Goal: Information Seeking & Learning: Understand process/instructions

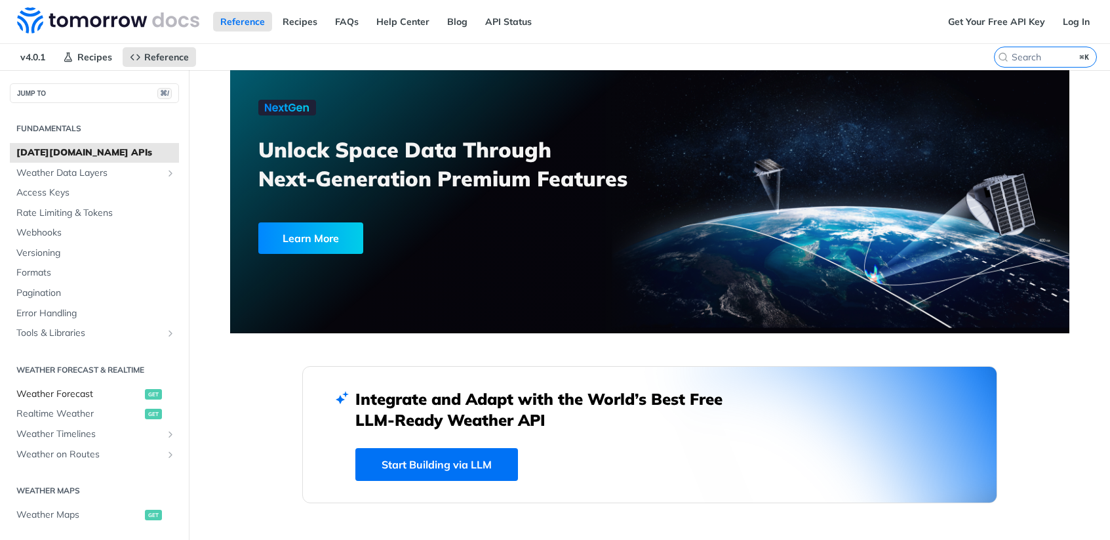
click at [77, 392] on span "Weather Forecast" at bounding box center [78, 393] width 125 height 13
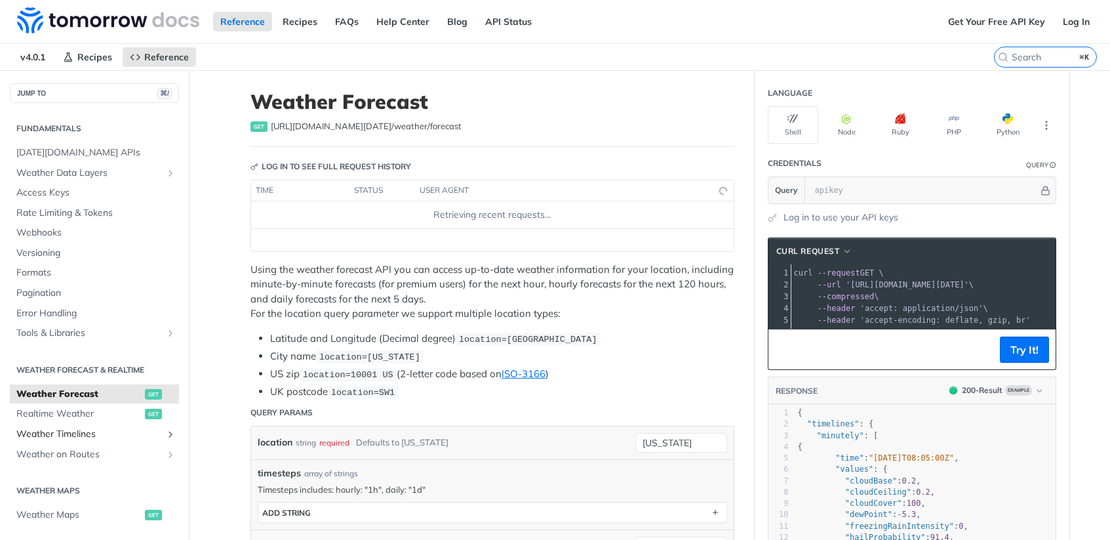
click at [72, 427] on link "Weather Timelines" at bounding box center [94, 434] width 169 height 20
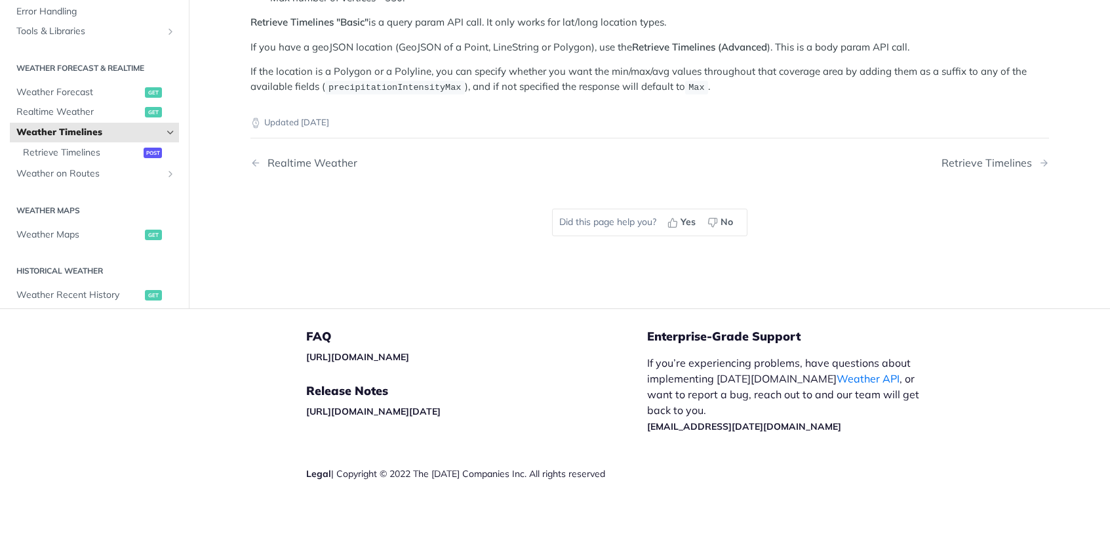
scroll to position [306, 0]
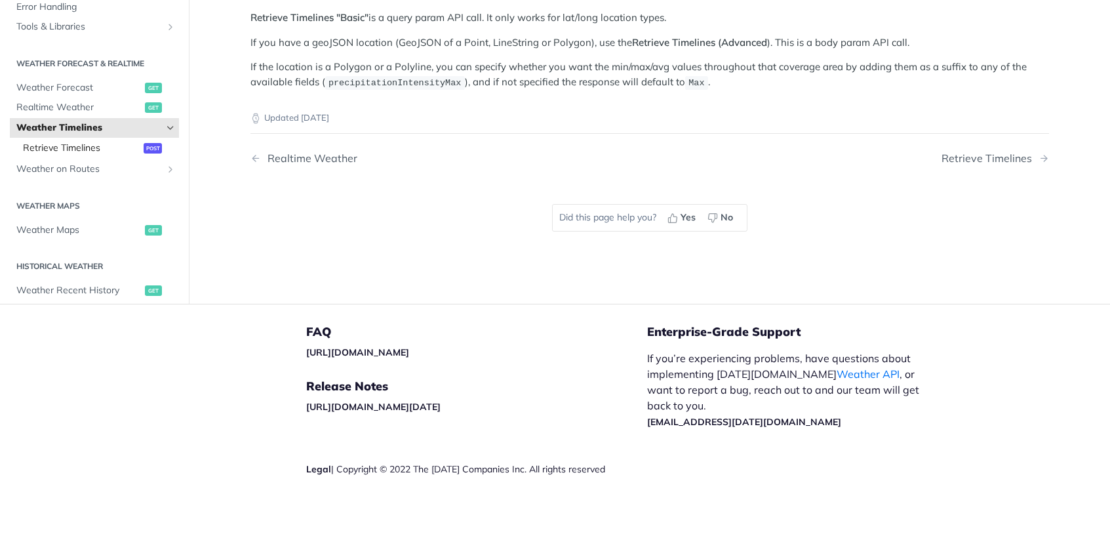
click at [121, 150] on span "Retrieve Timelines" at bounding box center [81, 148] width 117 height 13
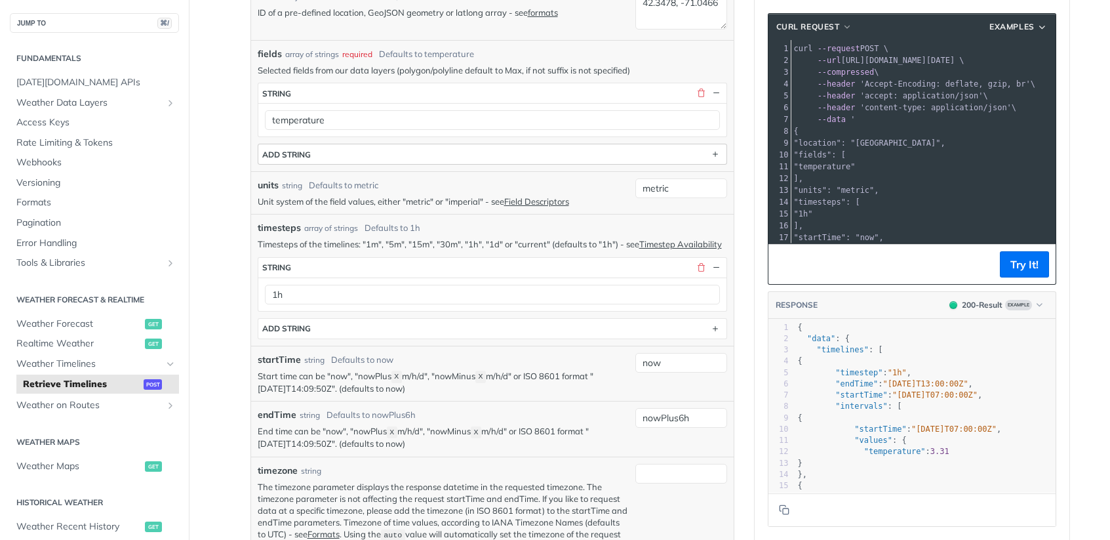
scroll to position [304, 0]
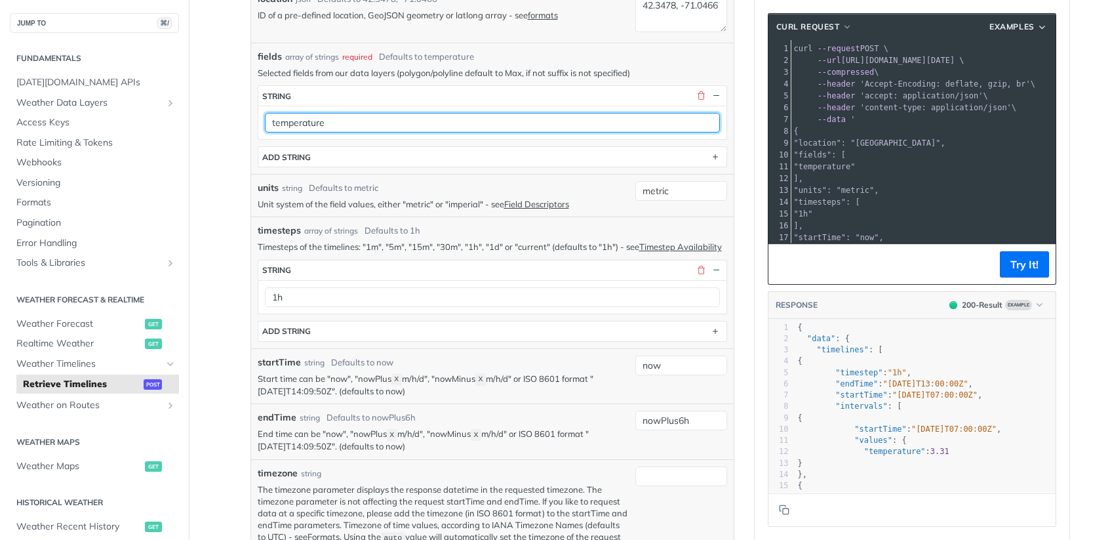
click at [331, 127] on input "temperature" at bounding box center [492, 123] width 455 height 20
type input "temperatureP50"
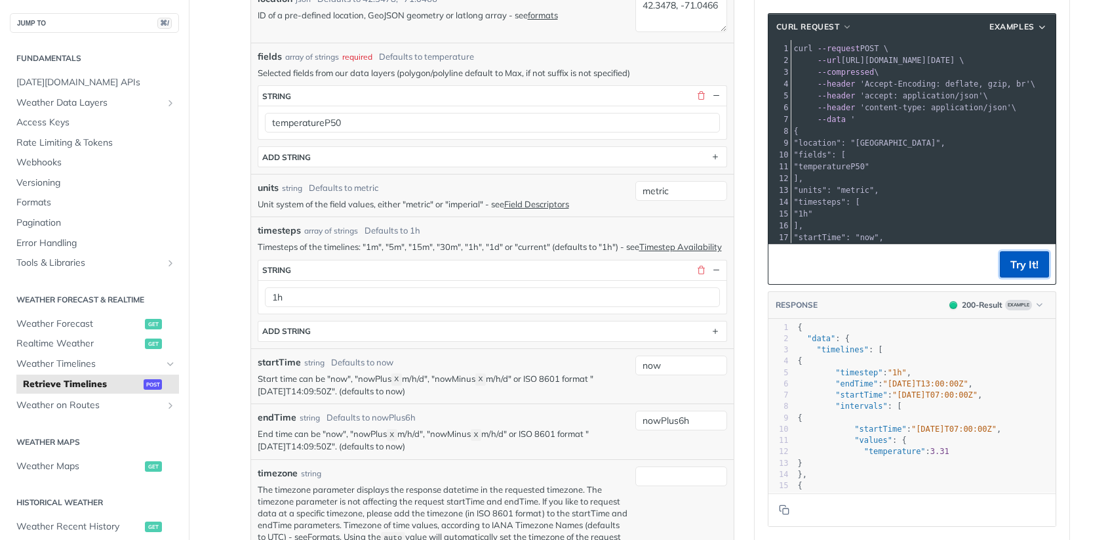
click at [1019, 271] on button "Try It!" at bounding box center [1024, 264] width 49 height 26
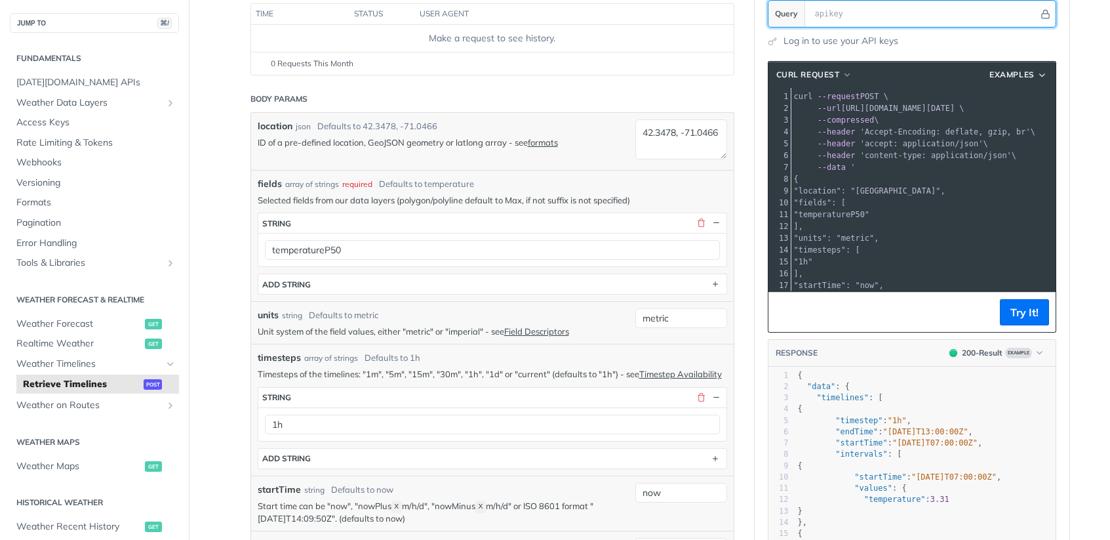
click at [831, 20] on input "text" at bounding box center [923, 14] width 230 height 26
paste input "bn8uV01q1ku03l0G62LncpICPnRE2wJ5"
type input "bn8uV01q1ku03l0G62LncpICPnRE2wJ5"
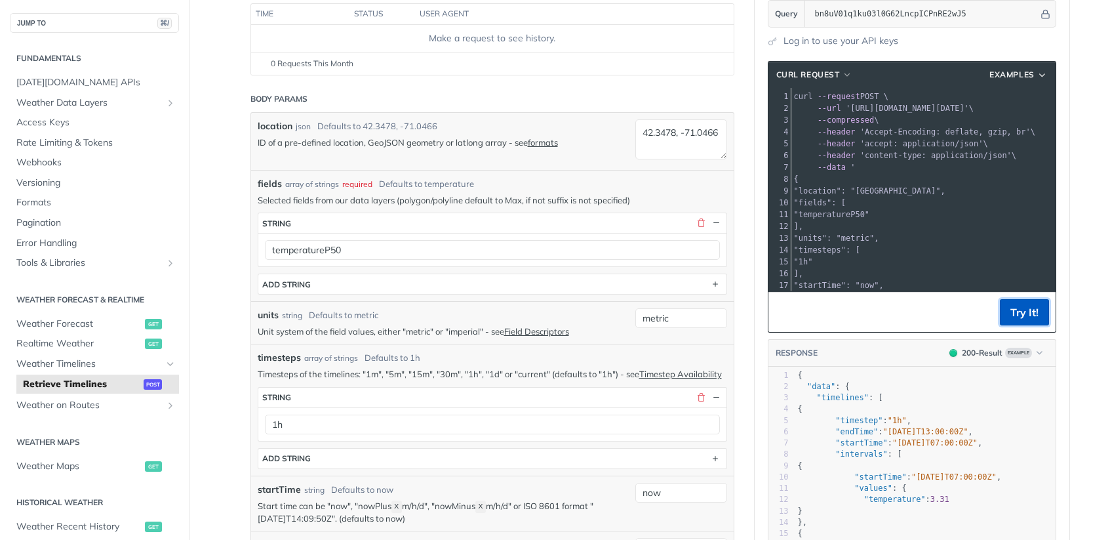
click at [1010, 316] on button "Try It!" at bounding box center [1024, 312] width 49 height 26
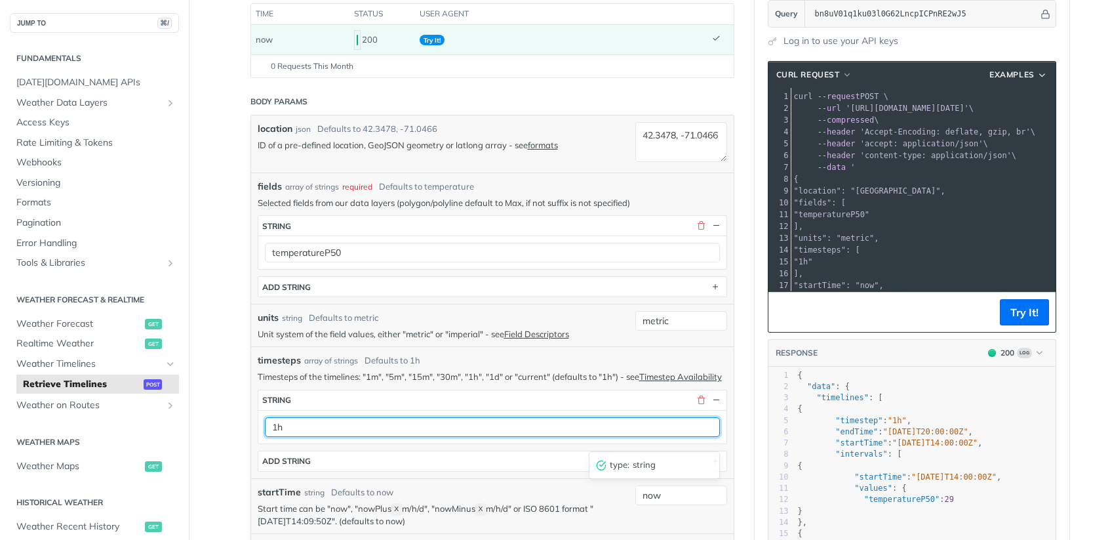
drag, startPoint x: 293, startPoint y: 435, endPoint x: 235, endPoint y: 431, distance: 57.8
type input "5min"
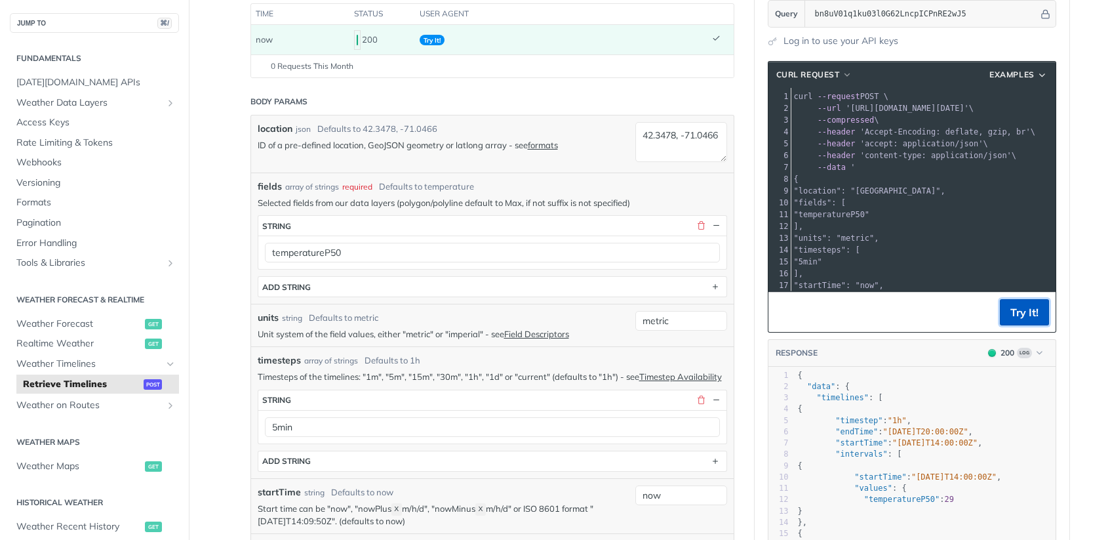
click at [1029, 313] on button "Try It!" at bounding box center [1024, 312] width 49 height 26
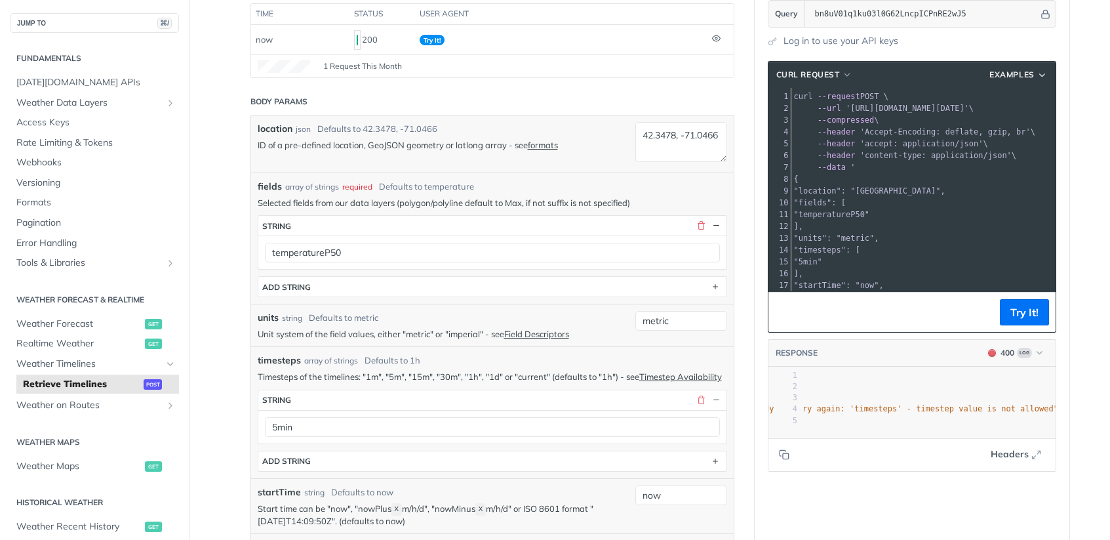
scroll to position [0, 396]
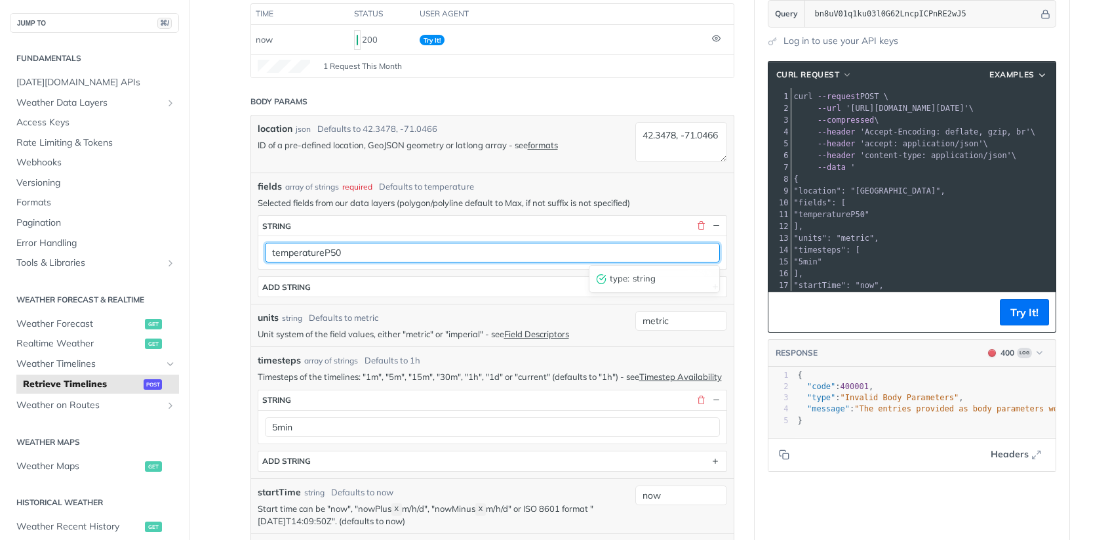
click at [361, 257] on input "temperatureP50" at bounding box center [492, 253] width 455 height 20
type input "temperature"
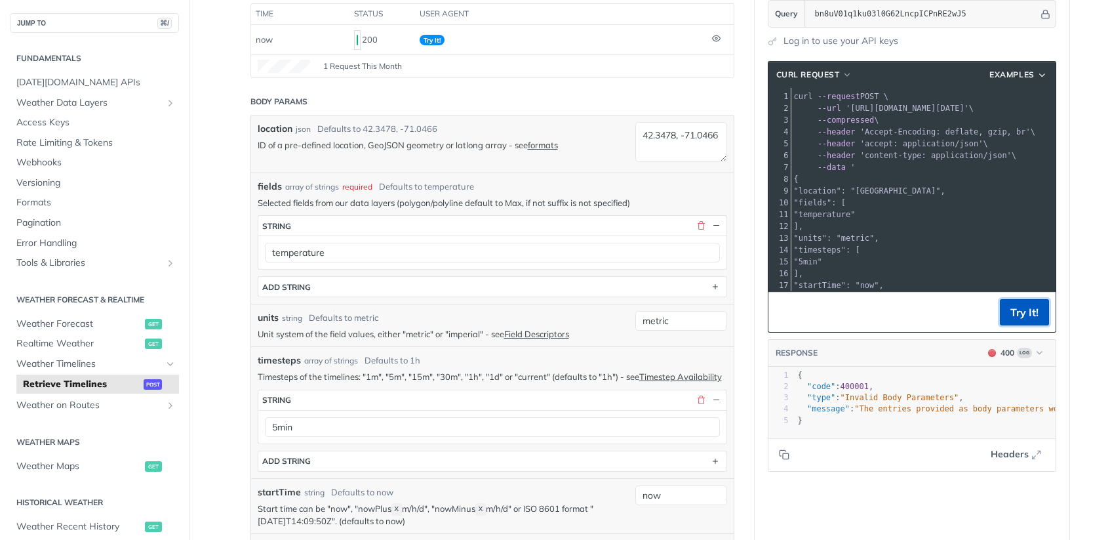
click at [1007, 311] on button "Try It!" at bounding box center [1024, 312] width 49 height 26
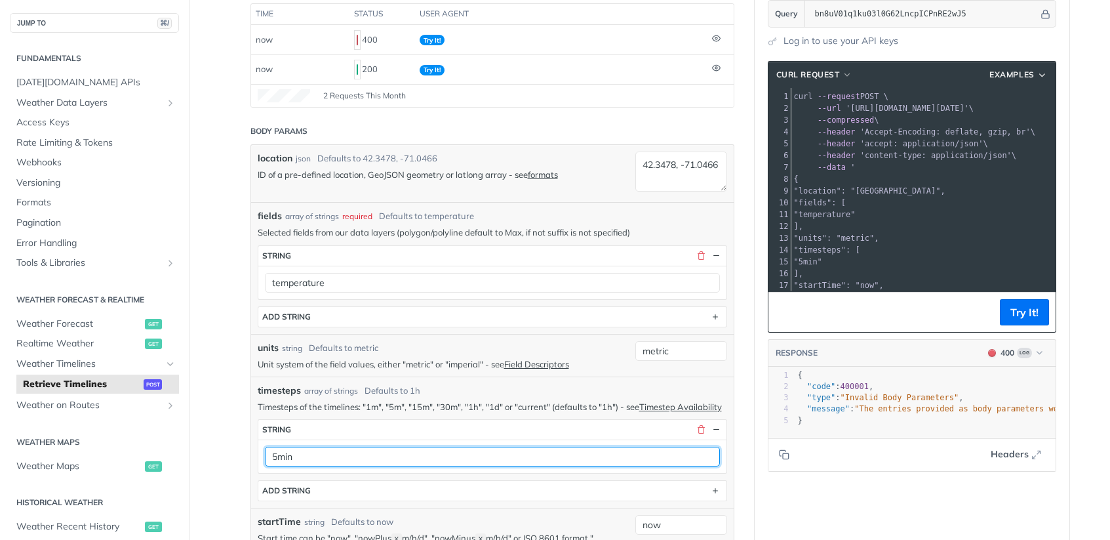
click at [315, 459] on input "5min" at bounding box center [492, 457] width 455 height 20
drag, startPoint x: 317, startPoint y: 459, endPoint x: 307, endPoint y: 467, distance: 13.5
click at [315, 460] on input "5min" at bounding box center [492, 457] width 455 height 20
click at [304, 466] on input "5min" at bounding box center [492, 457] width 455 height 20
type input "5m"
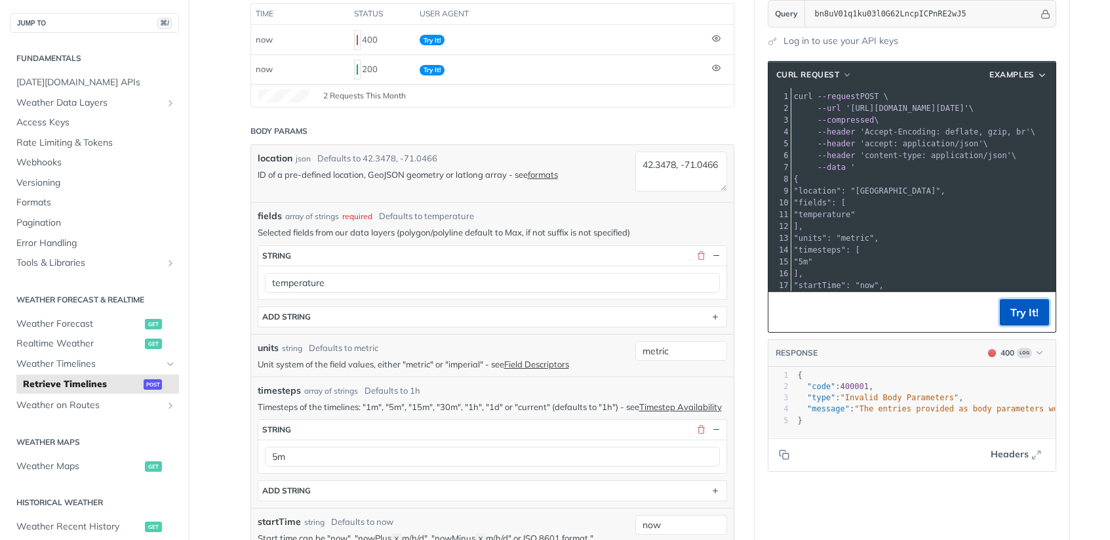
click at [1033, 315] on button "Try It!" at bounding box center [1024, 312] width 49 height 26
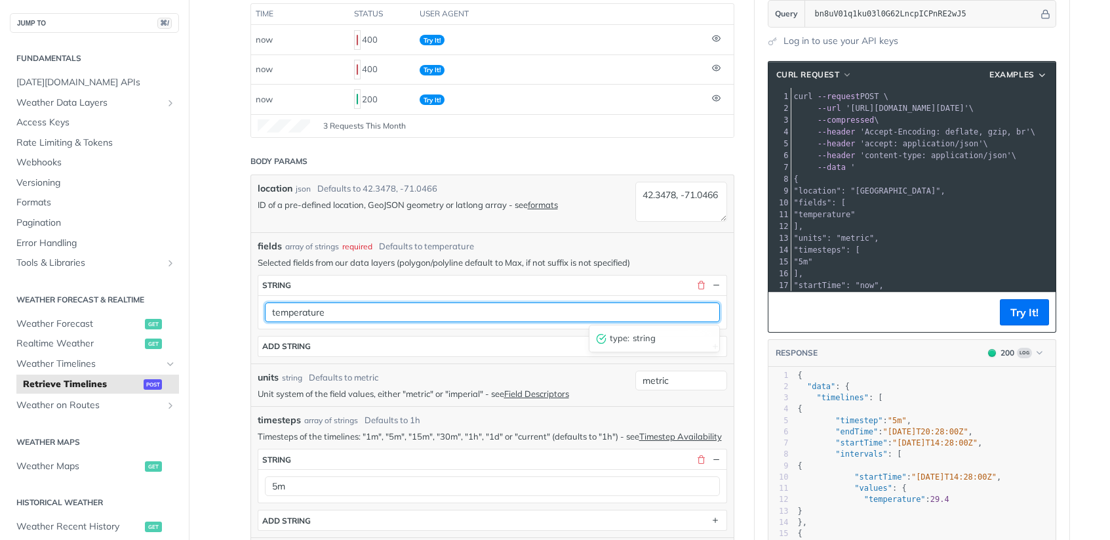
click at [334, 312] on input "temperature" at bounding box center [492, 312] width 455 height 20
type input "temperatureP50"
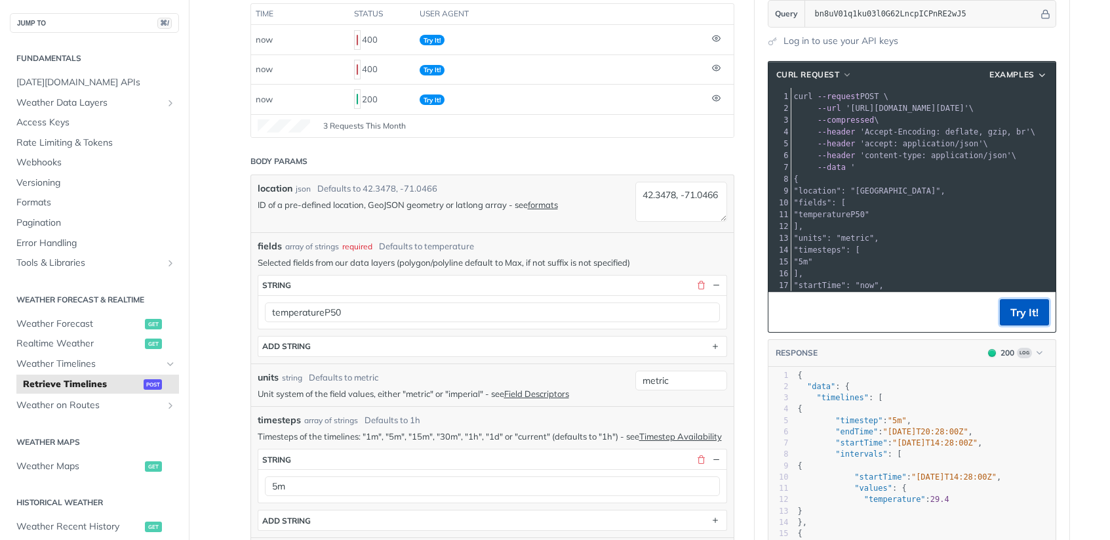
click at [1001, 309] on button "Try It!" at bounding box center [1024, 312] width 49 height 26
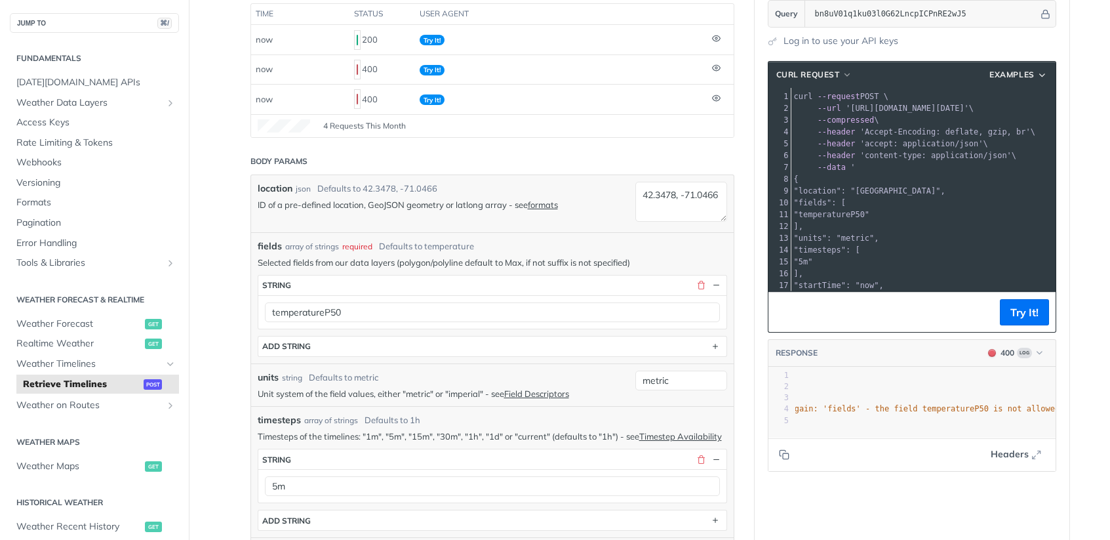
click at [1015, 439] on footer "Headers" at bounding box center [911, 453] width 287 height 33
type textarea ""message": "The entries provided as body parameters were not valid for the requ…"
drag, startPoint x: 801, startPoint y: 409, endPoint x: 1090, endPoint y: 411, distance: 289.2
click at [121, 101] on span "Weather Data Layers" at bounding box center [89, 102] width 146 height 13
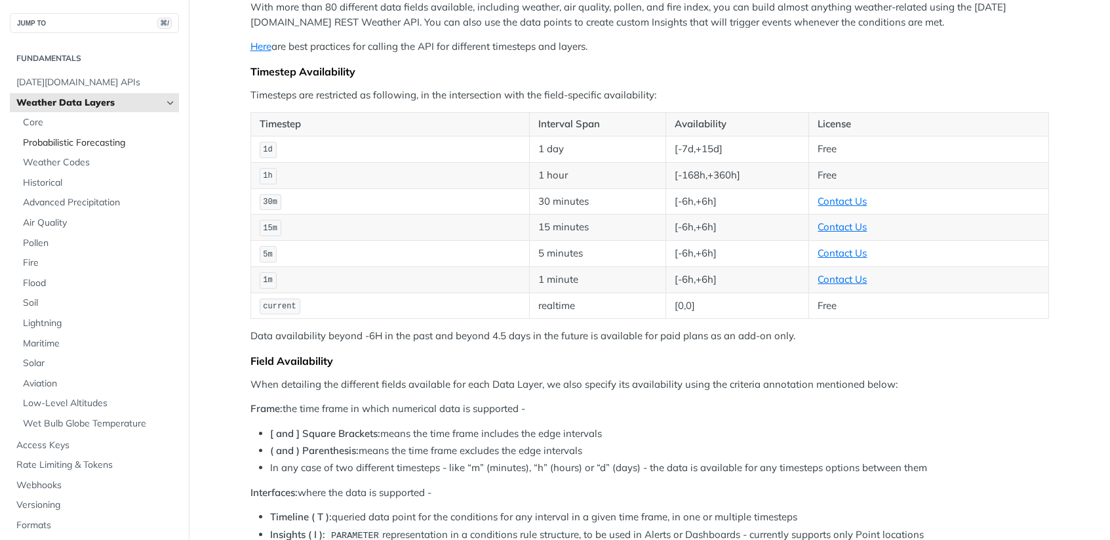
click at [106, 142] on span "Probabilistic Forecasting" at bounding box center [99, 142] width 153 height 13
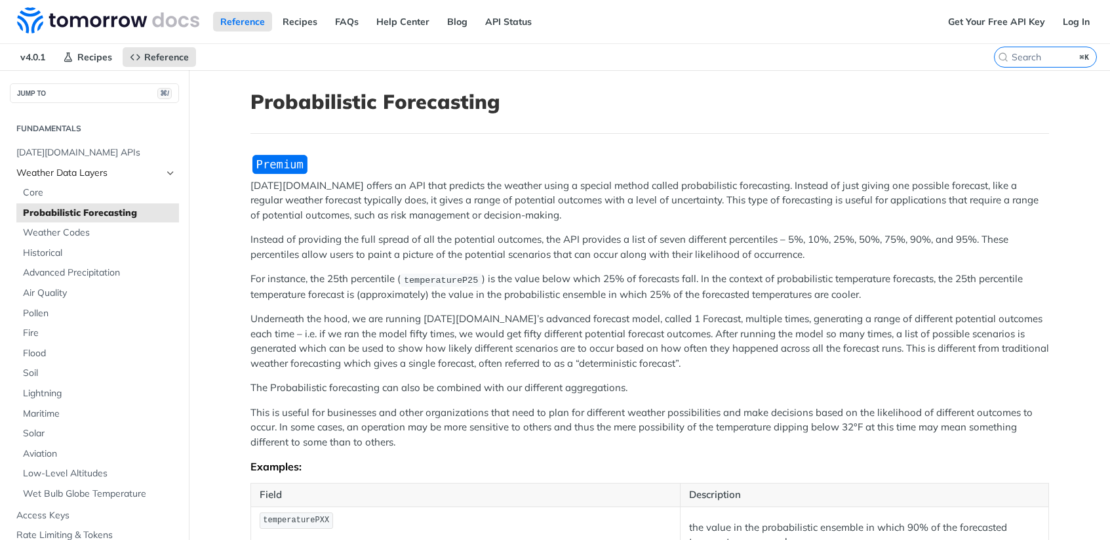
click at [76, 174] on span "Weather Data Layers" at bounding box center [89, 173] width 146 height 13
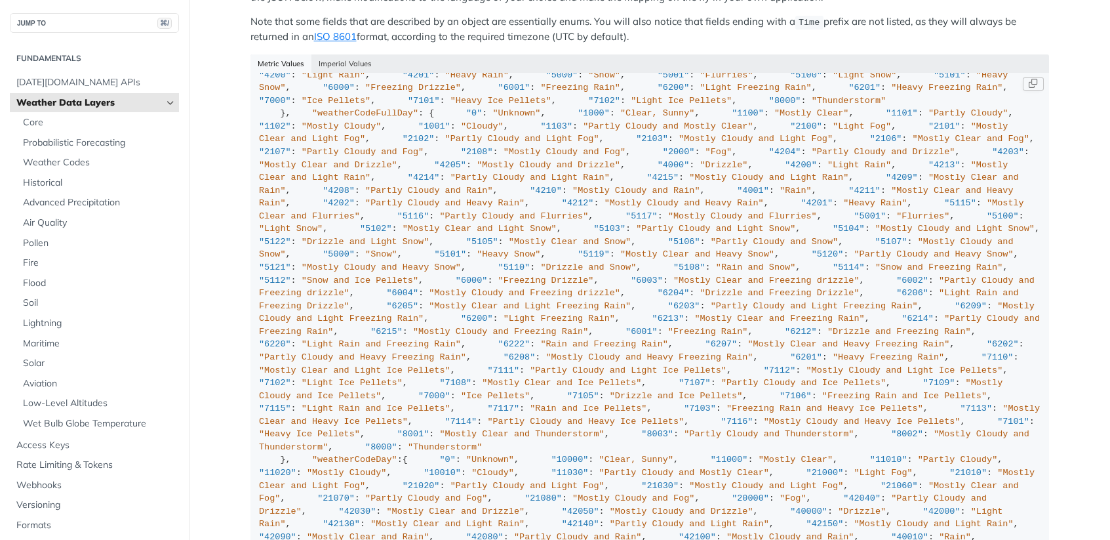
scroll to position [908, 0]
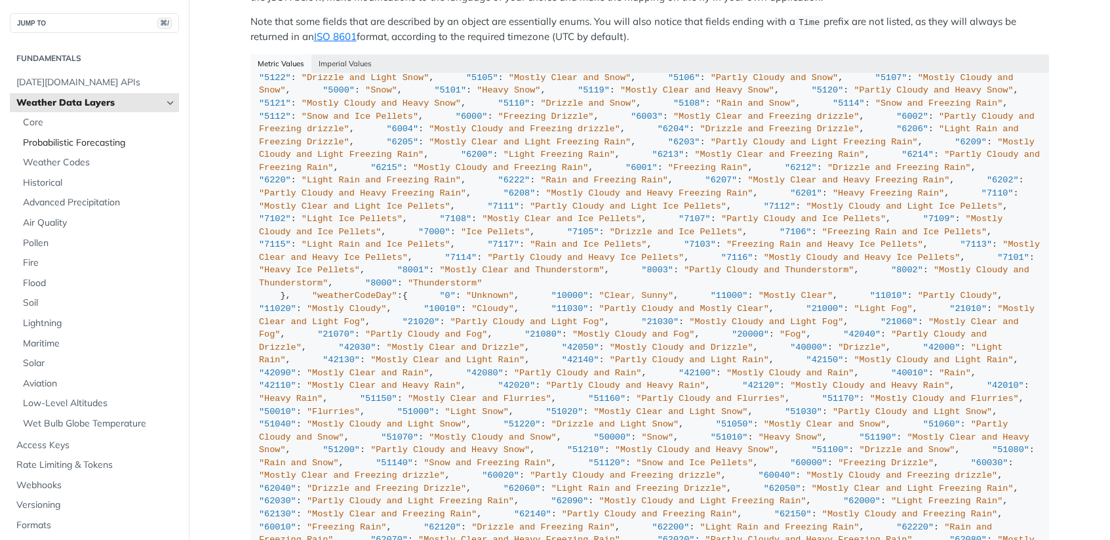
click at [46, 140] on span "Probabilistic Forecasting" at bounding box center [99, 142] width 153 height 13
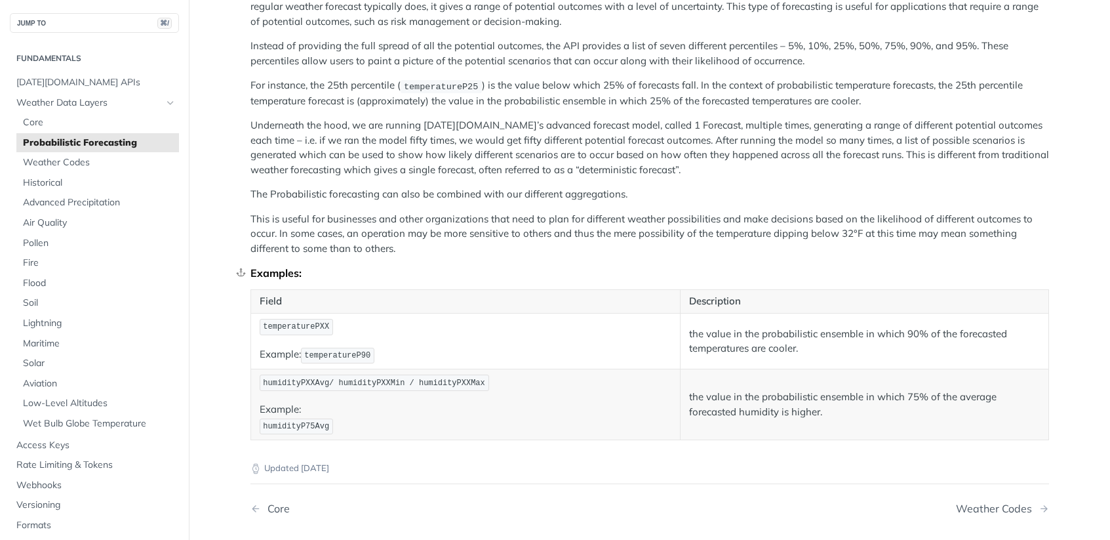
scroll to position [195, 0]
click at [65, 119] on span "Core" at bounding box center [99, 122] width 153 height 13
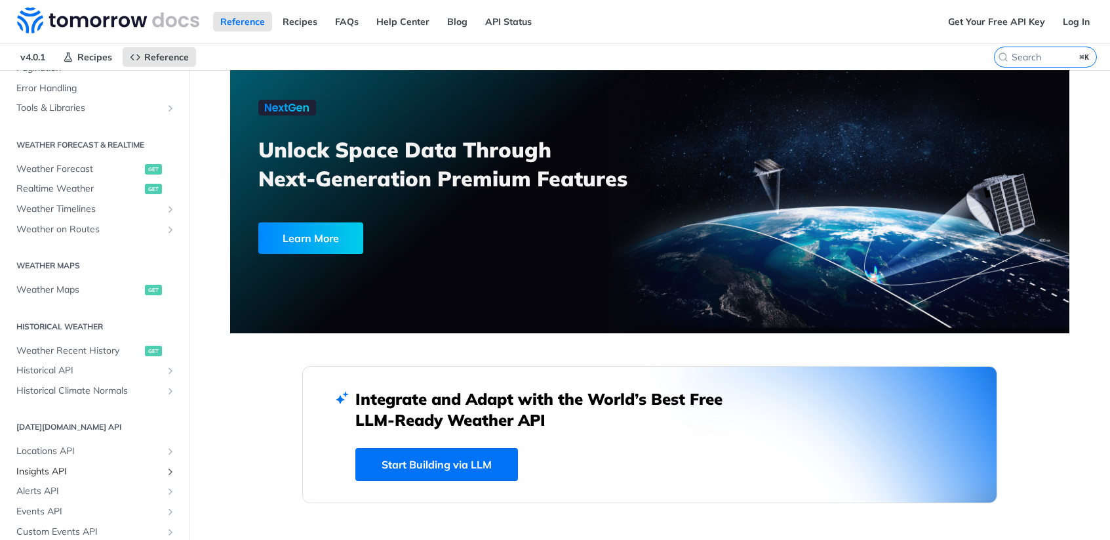
scroll to position [228, 0]
click at [74, 365] on span "Historical API" at bounding box center [89, 367] width 146 height 13
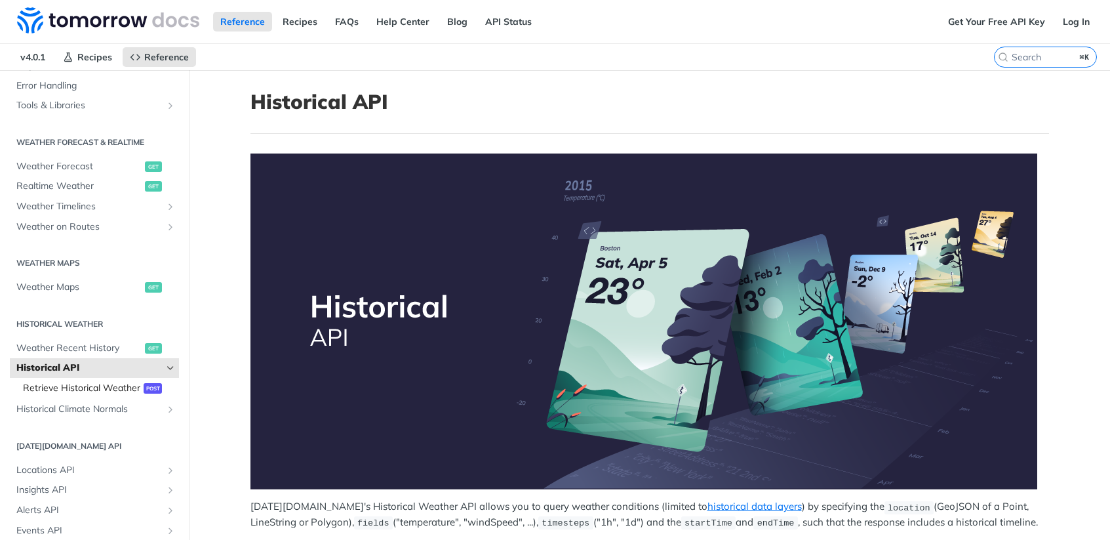
click at [121, 391] on span "Retrieve Historical Weather" at bounding box center [81, 388] width 117 height 13
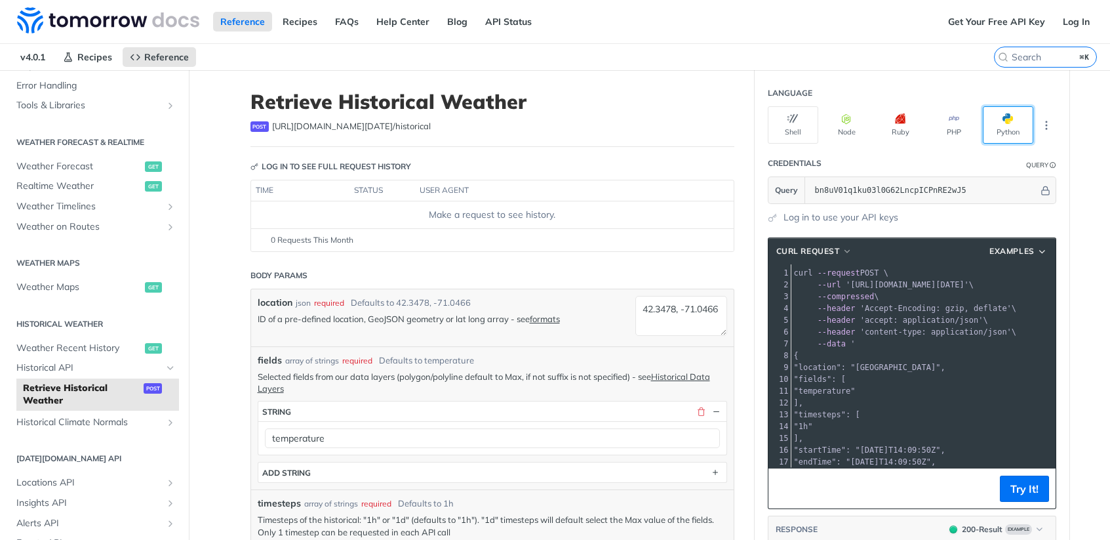
click at [995, 115] on button "Python" at bounding box center [1008, 124] width 50 height 37
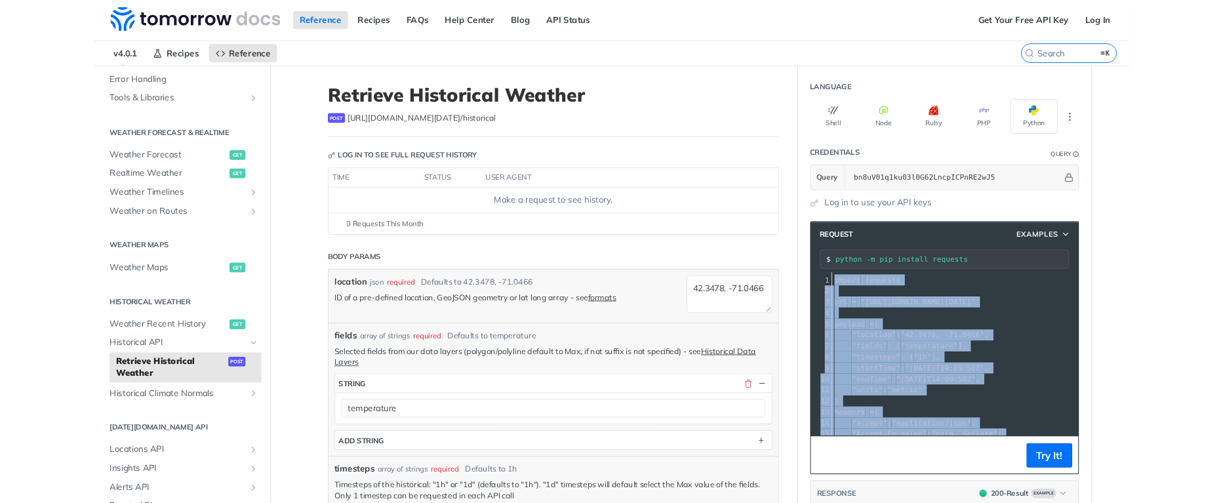
scroll to position [87, 0]
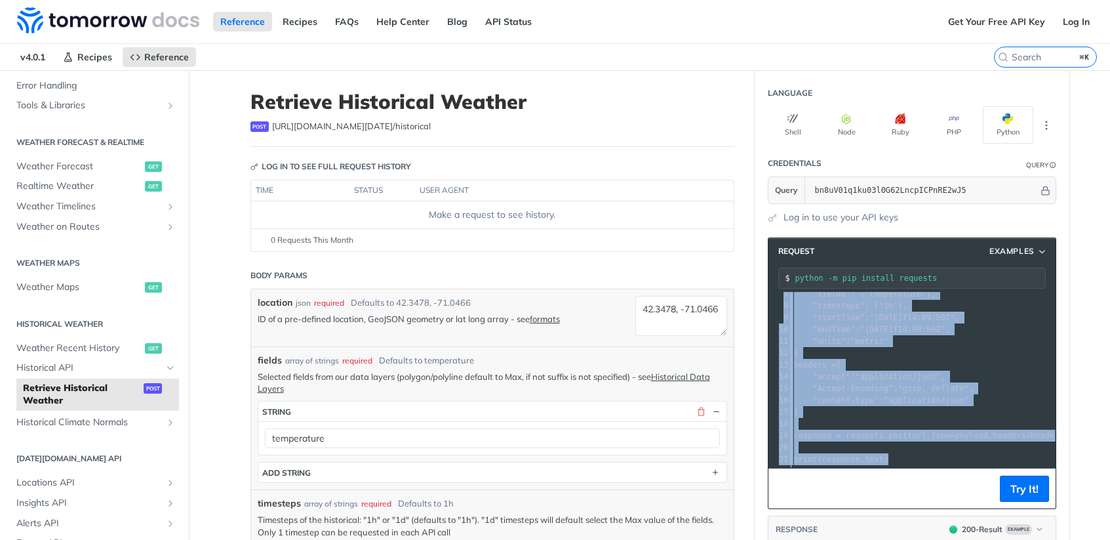
drag, startPoint x: 787, startPoint y: 302, endPoint x: 905, endPoint y: 449, distance: 188.5
click at [905, 449] on div "1 import requests 2 ​ 3 url = "https://api.tomorrow.io/v4/historical?apikey=bn8…" at bounding box center [994, 341] width 407 height 248
copy div "import requests 2 ​ 3 url = "https://api.tomorrow.io/v4/historical?apikey=bn8uV…"
